Goal: Communication & Community: Ask a question

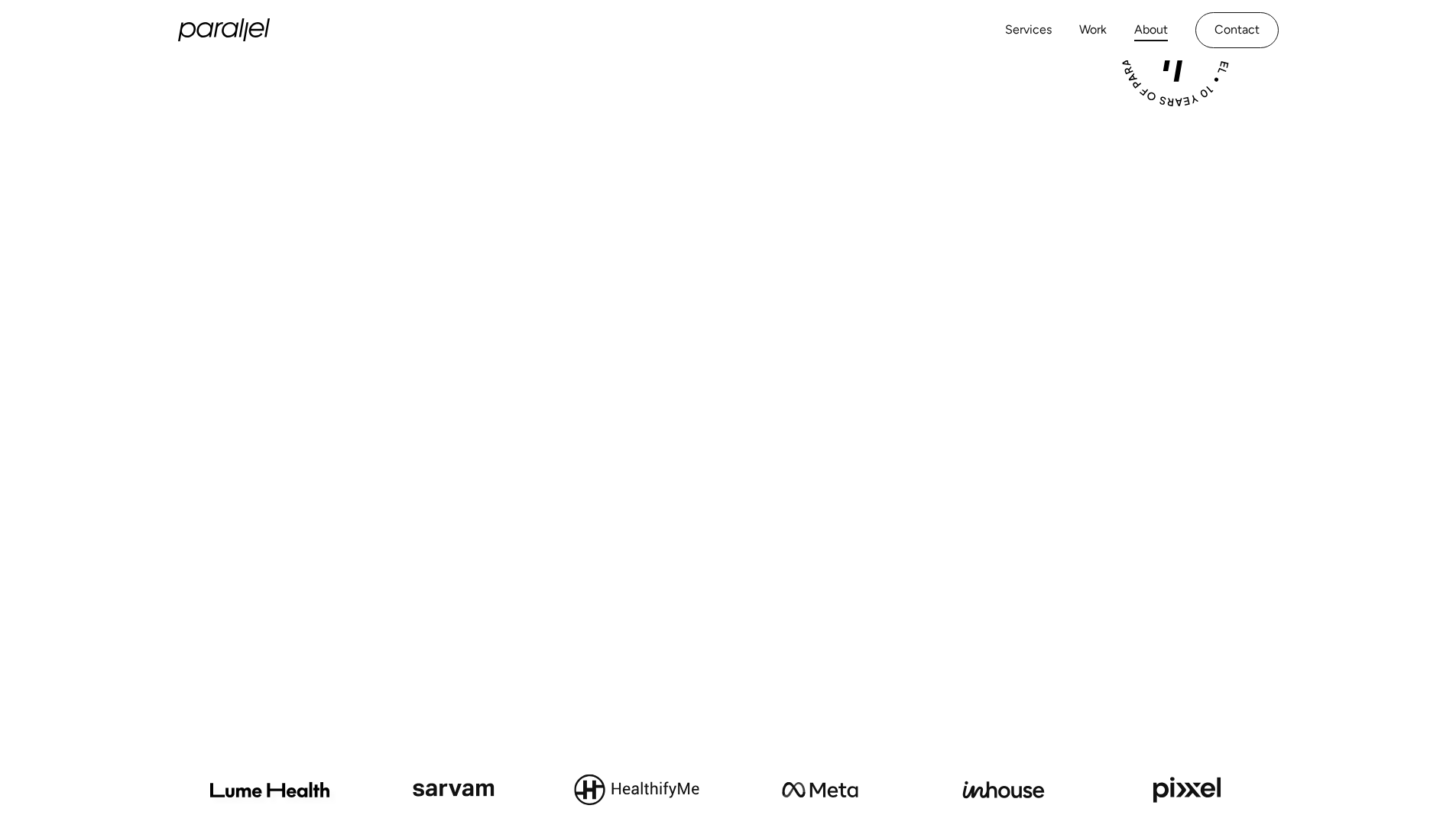
click at [1150, 30] on link "About" at bounding box center [1151, 30] width 33 height 22
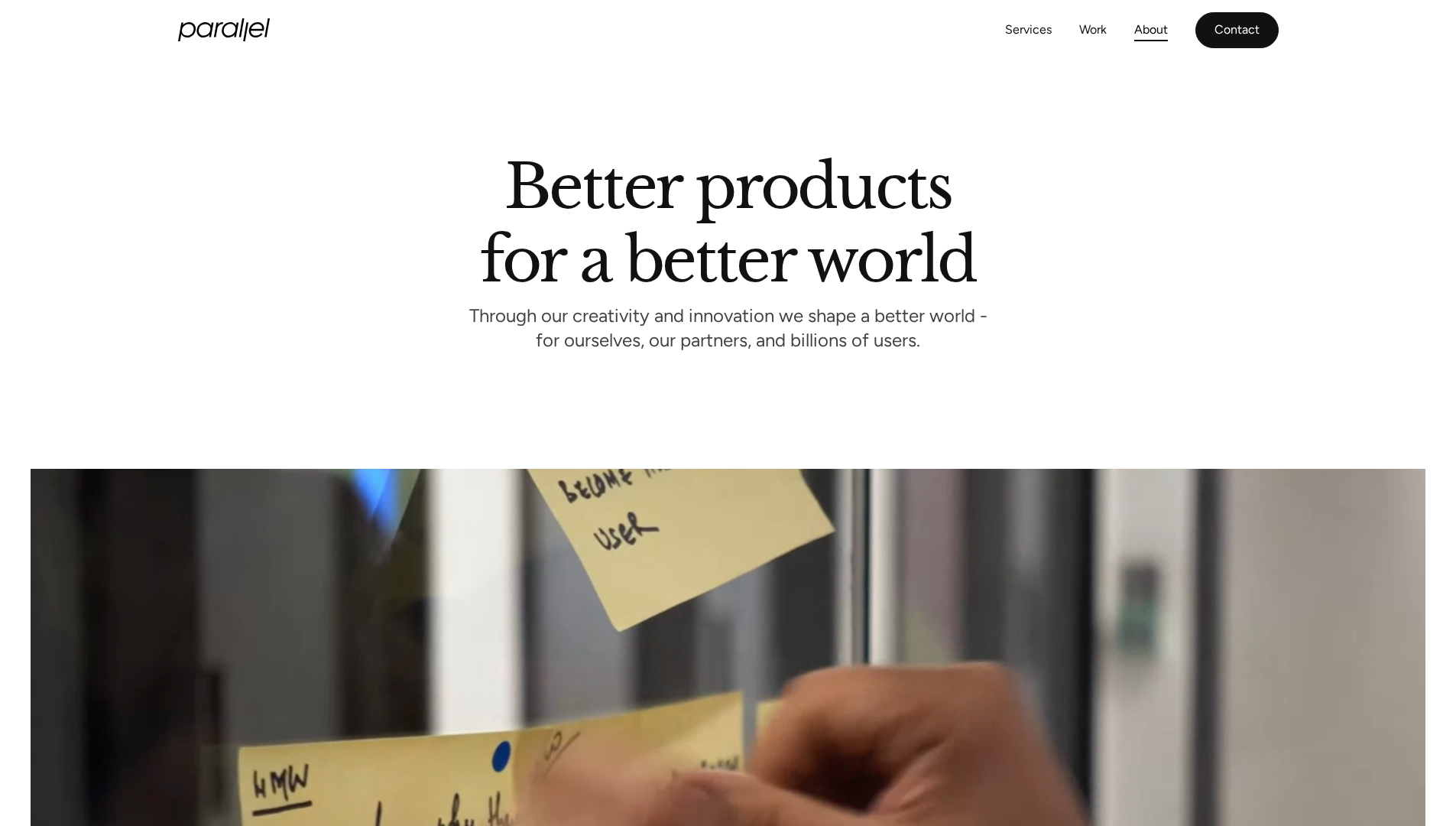
click at [1237, 30] on link "Contact" at bounding box center [1237, 30] width 83 height 36
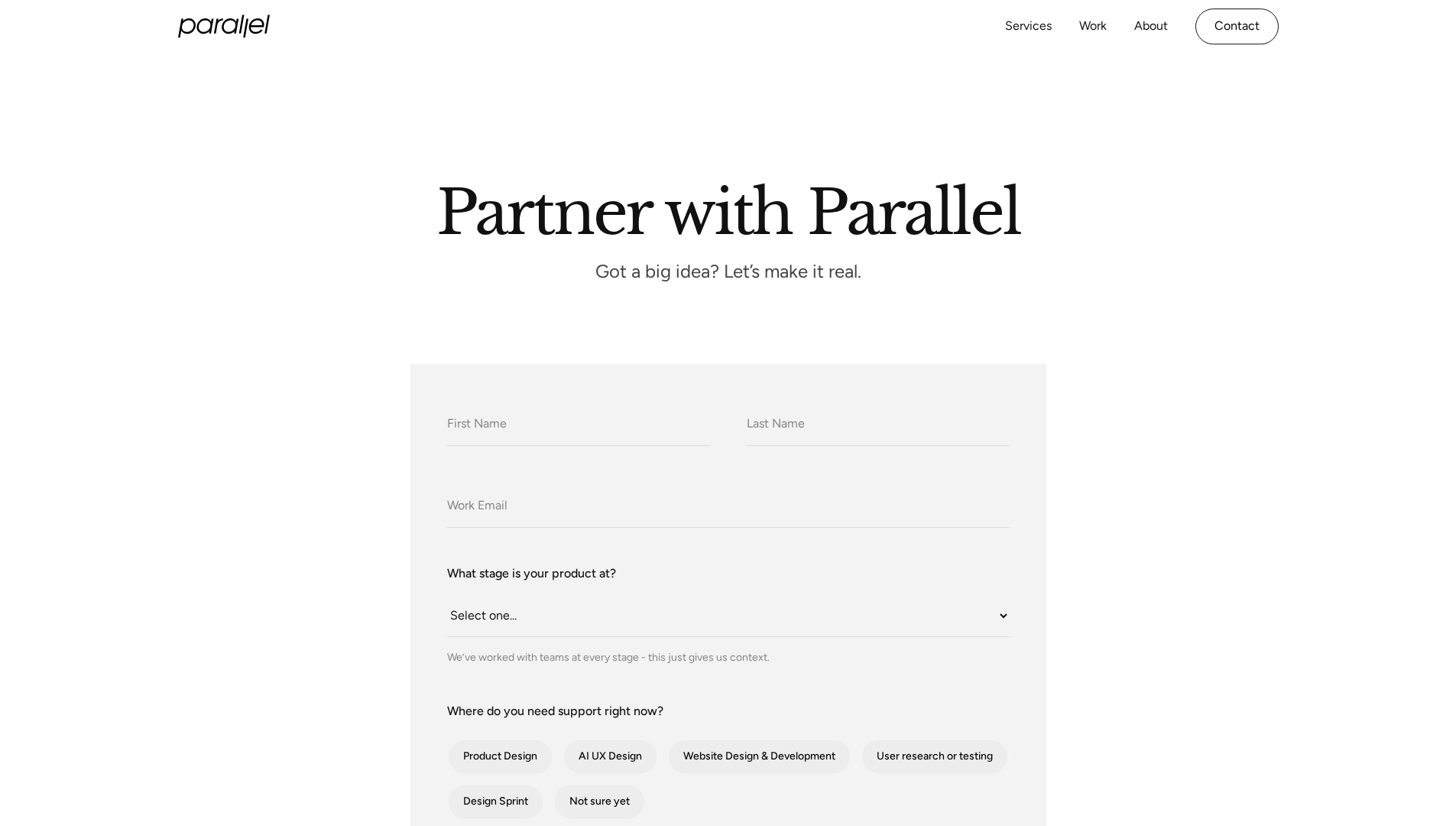
scroll to position [826, 0]
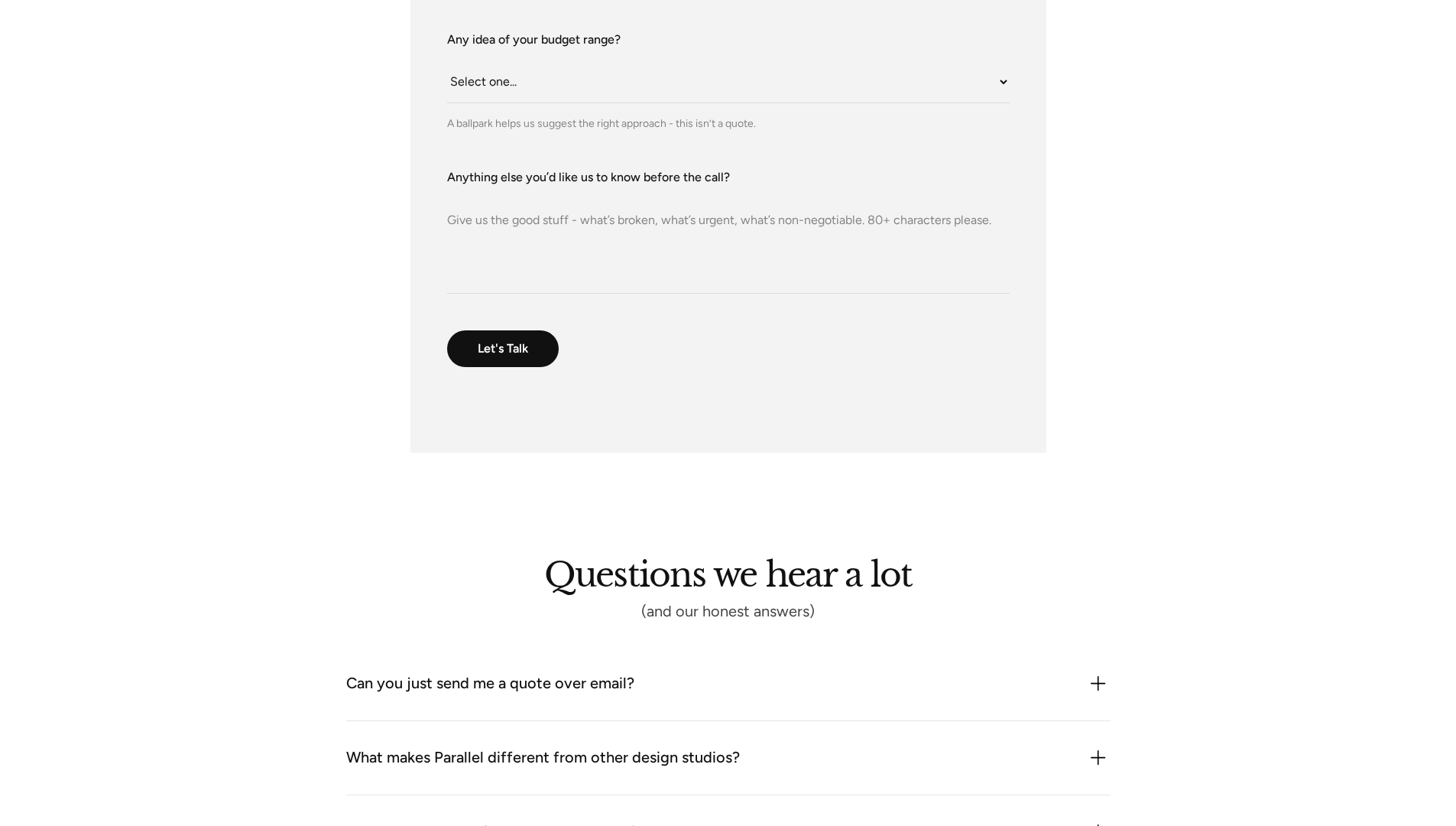
click at [728, 239] on textarea "Anything else you’d like us to know before the call?" at bounding box center [728, 240] width 562 height 107
click at [721, 270] on textarea "Dear Robin Dhanwani, I am reaching out to learn more about your design sprint p…" at bounding box center [728, 240] width 562 height 107
type textarea "Dear Robin Dhanwani, I am reaching out to learn more about your design sprint p…"
click at [728, 82] on select "Select one... Under $10K $10K–$25K $25K–$50K $50K+" at bounding box center [728, 83] width 562 height 42
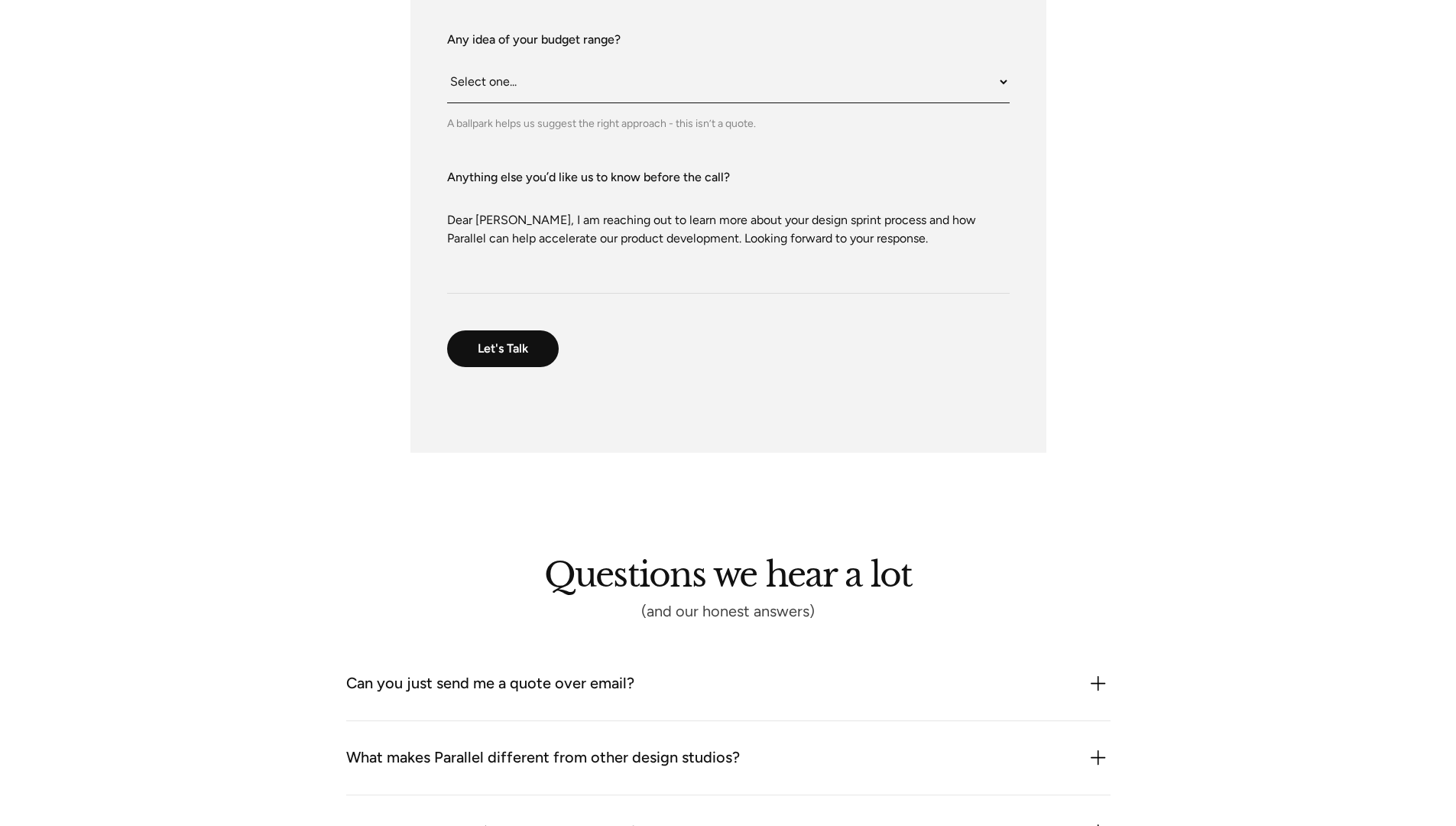
select select "Under $10K"
